Goal: Find specific page/section: Find specific page/section

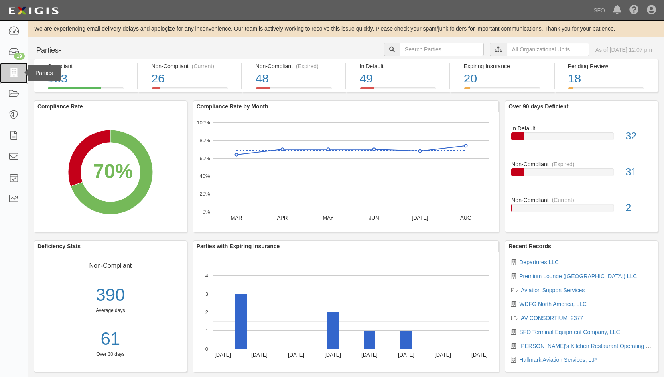
drag, startPoint x: 14, startPoint y: 82, endPoint x: 16, endPoint y: 76, distance: 6.3
click at [13, 82] on link at bounding box center [14, 73] width 28 height 21
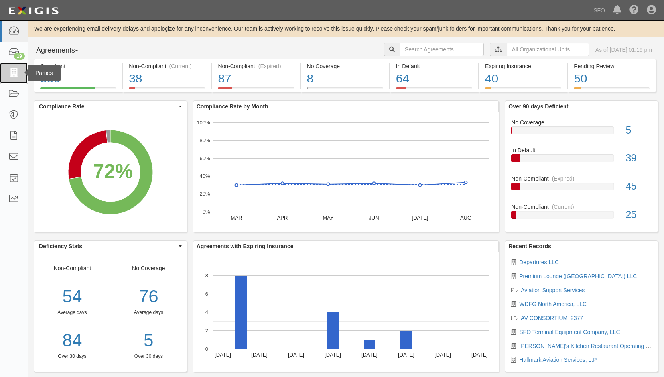
click at [17, 78] on link at bounding box center [14, 73] width 28 height 21
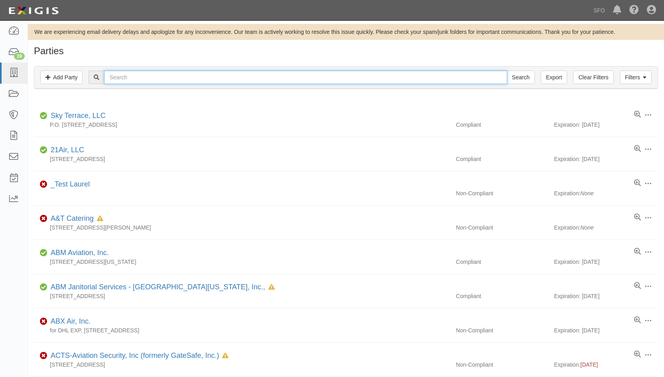
click at [153, 80] on input "text" at bounding box center [305, 78] width 403 height 14
type input "beflor"
click at [507, 71] on input "Search" at bounding box center [521, 78] width 28 height 14
